Goal: Find specific page/section: Find specific page/section

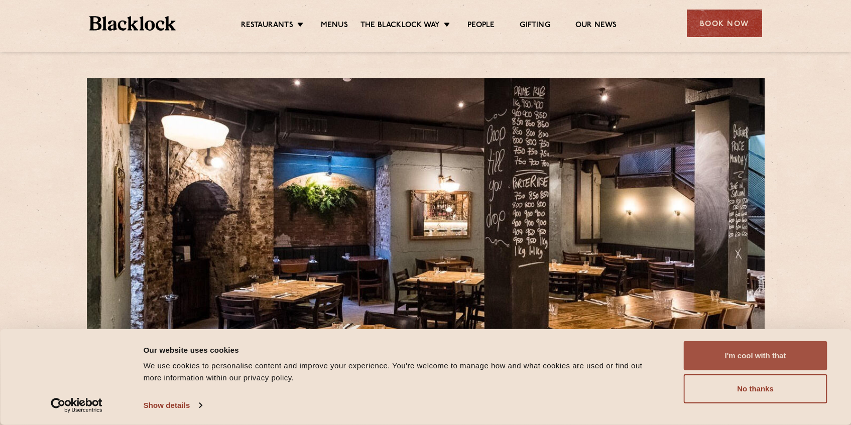
click at [737, 354] on button "I'm cool with that" at bounding box center [755, 355] width 144 height 29
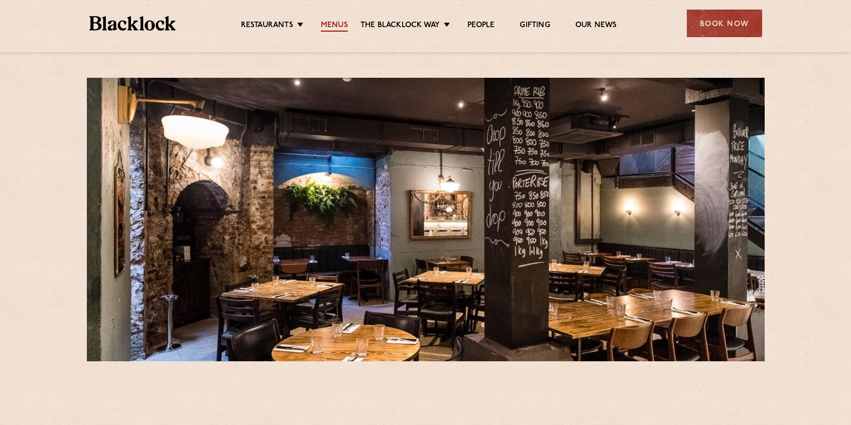
click at [337, 26] on link "Menus" at bounding box center [334, 26] width 27 height 11
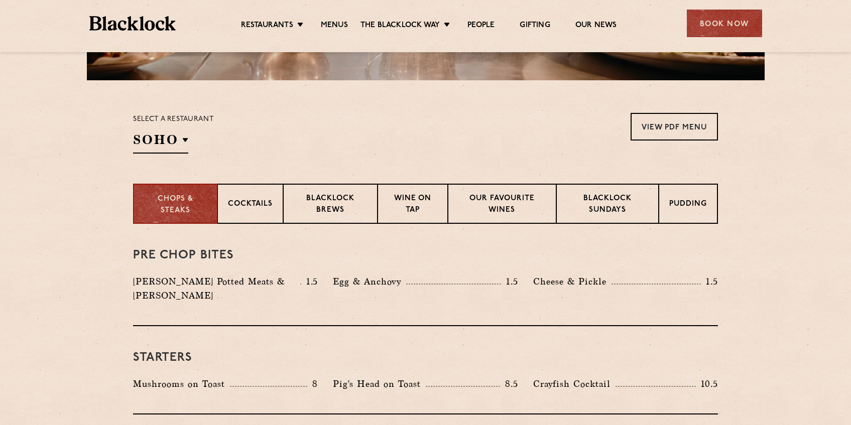
scroll to position [266, 0]
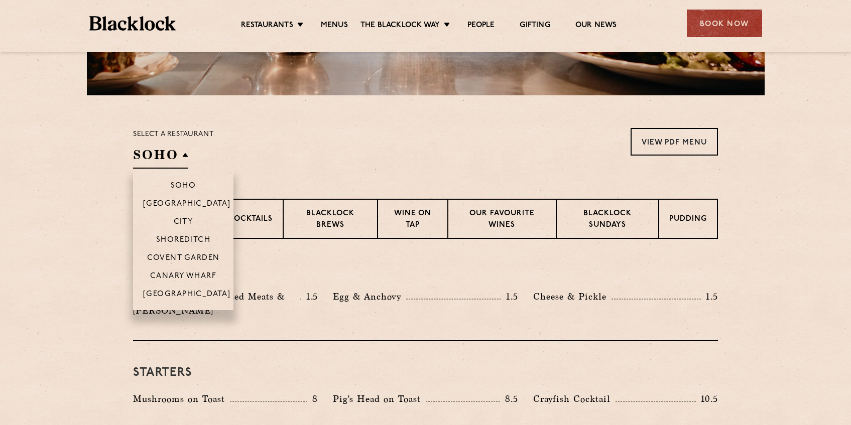
click at [185, 156] on h2 "SOHO" at bounding box center [160, 157] width 55 height 23
click at [184, 228] on li "City" at bounding box center [183, 221] width 100 height 18
click at [185, 221] on p "City" at bounding box center [184, 223] width 20 height 10
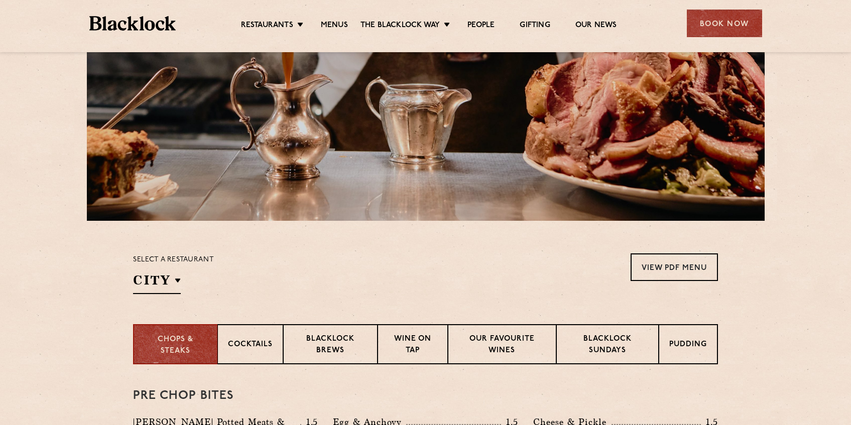
scroll to position [142, 0]
